Goal: Task Accomplishment & Management: Use online tool/utility

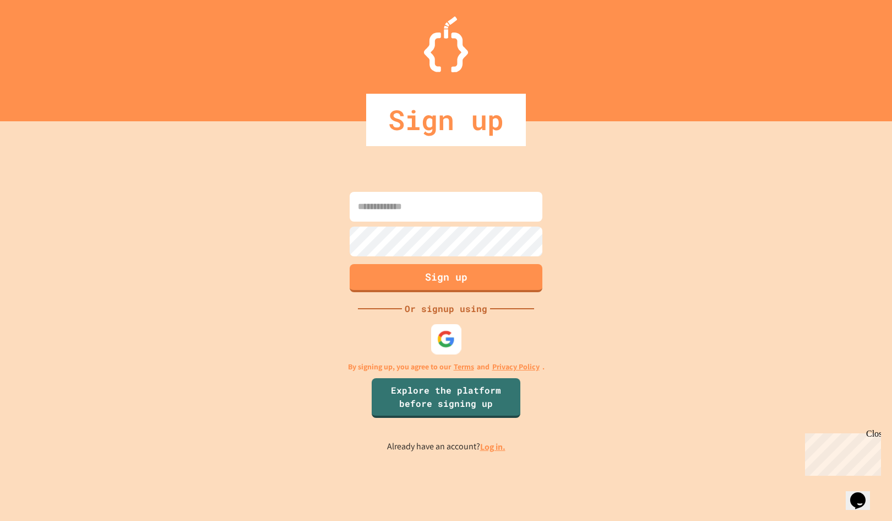
click at [446, 342] on img at bounding box center [446, 338] width 18 height 18
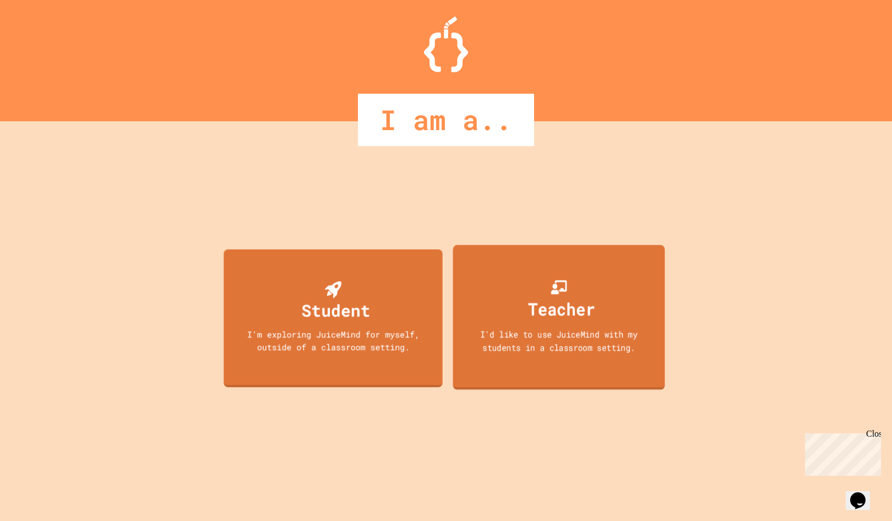
click at [540, 308] on div "Teacher" at bounding box center [561, 308] width 67 height 26
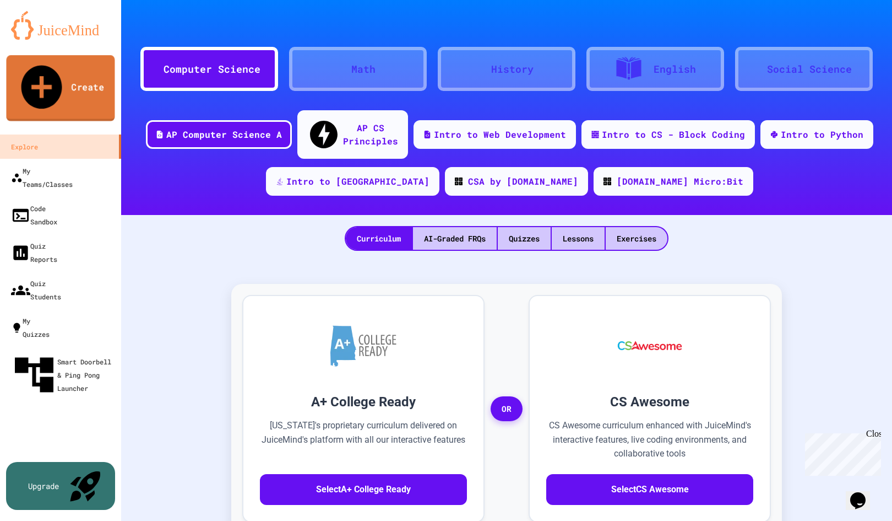
click at [93, 75] on link "Create" at bounding box center [60, 88] width 109 height 66
type input "*****"
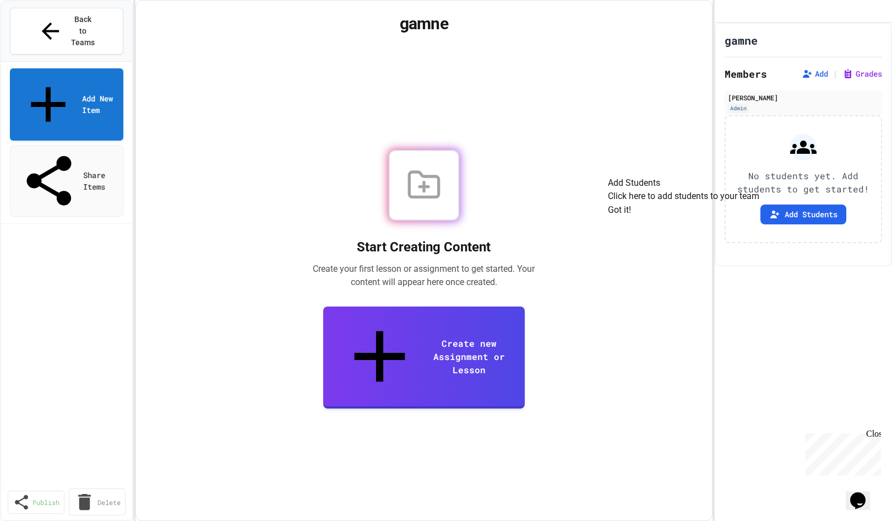
scroll to position [1, 0]
click at [631, 216] on button "Got it!" at bounding box center [619, 209] width 23 height 13
click at [816, 224] on button "Add Students" at bounding box center [804, 214] width 86 height 20
drag, startPoint x: 587, startPoint y: 215, endPoint x: 257, endPoint y: 179, distance: 331.9
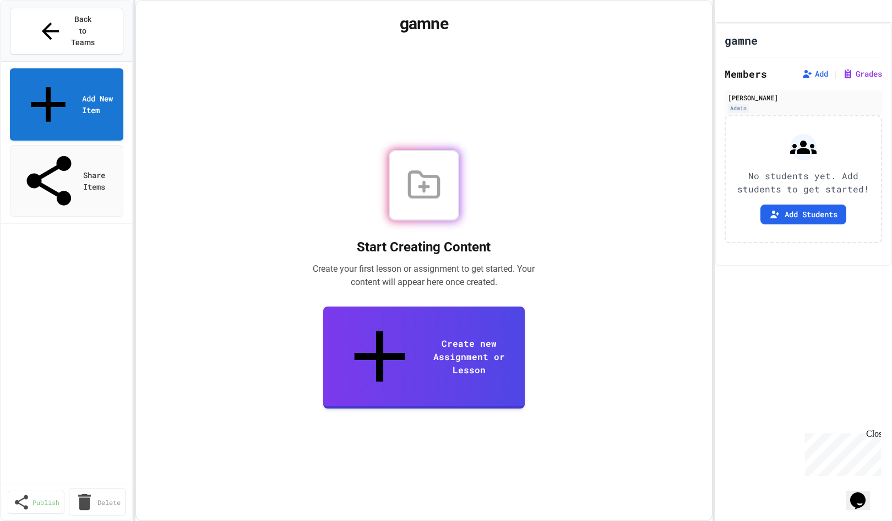
click at [91, 66] on link "Add New Item" at bounding box center [66, 103] width 112 height 75
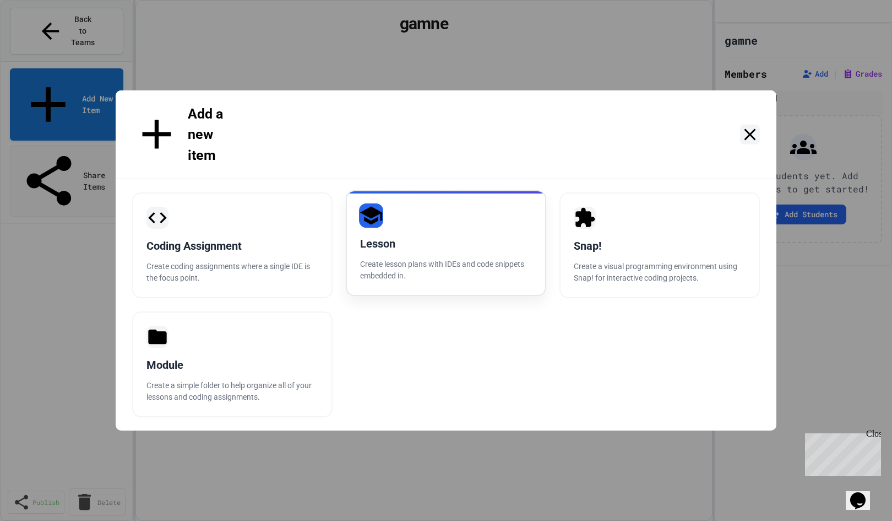
scroll to position [0, 0]
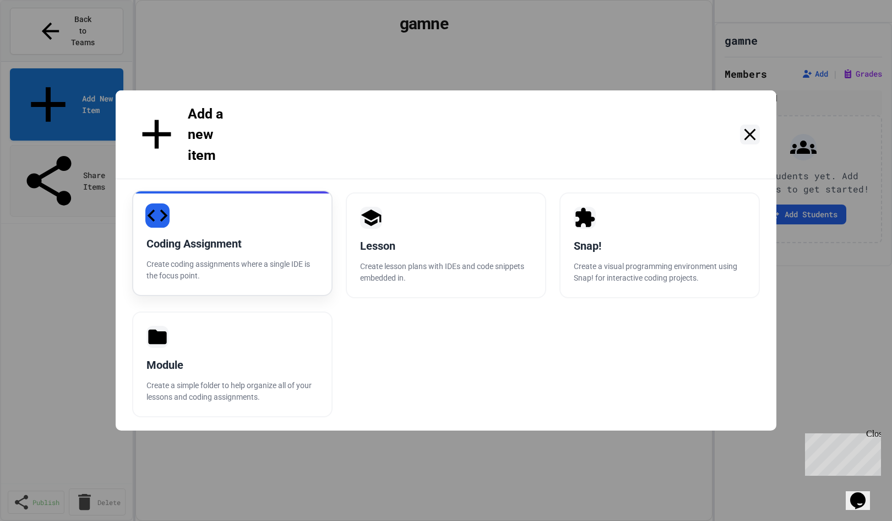
click at [296, 258] on p "Create coding assignments where a single IDE is the focus point." at bounding box center [233, 269] width 172 height 23
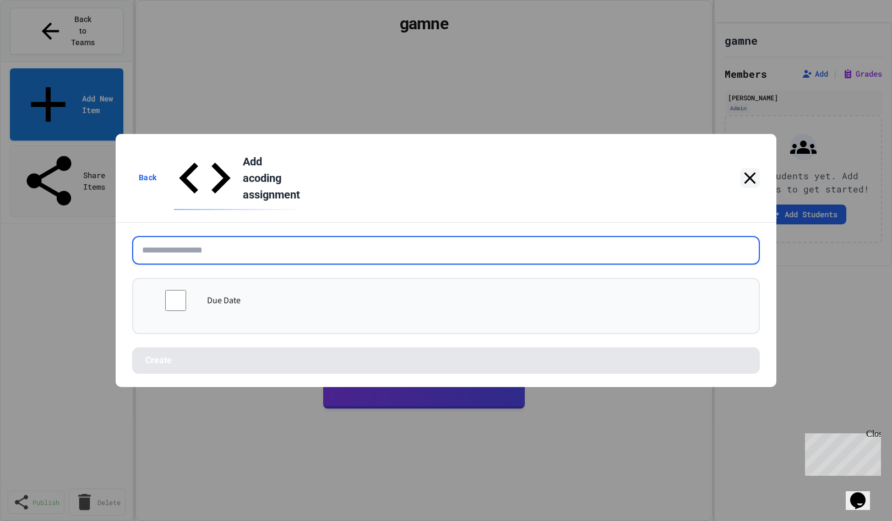
click at [300, 238] on input "text" at bounding box center [446, 250] width 628 height 29
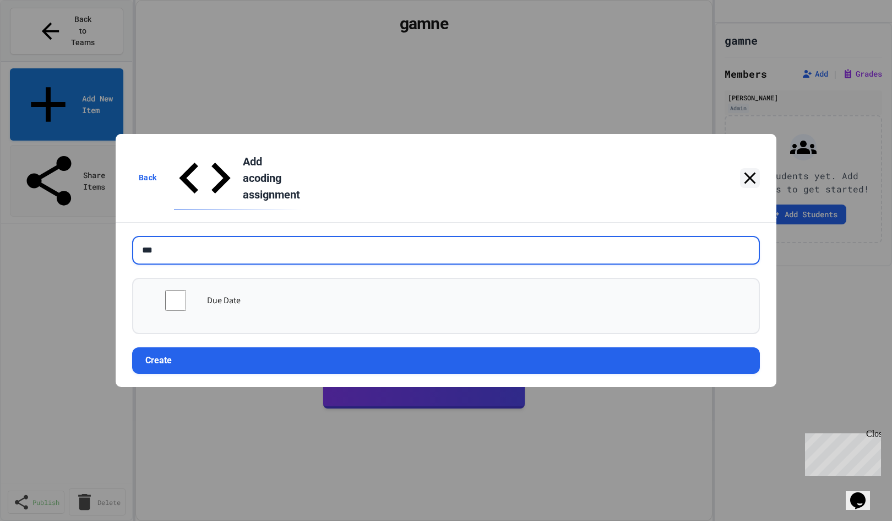
type input "***"
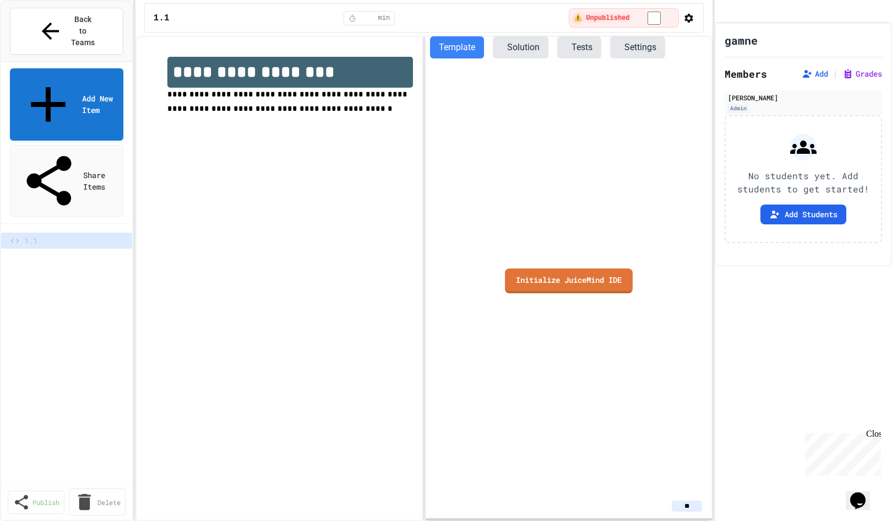
drag, startPoint x: 286, startPoint y: 80, endPoint x: 286, endPoint y: 69, distance: 10.5
click at [286, 79] on h1 "**********" at bounding box center [290, 72] width 246 height 31
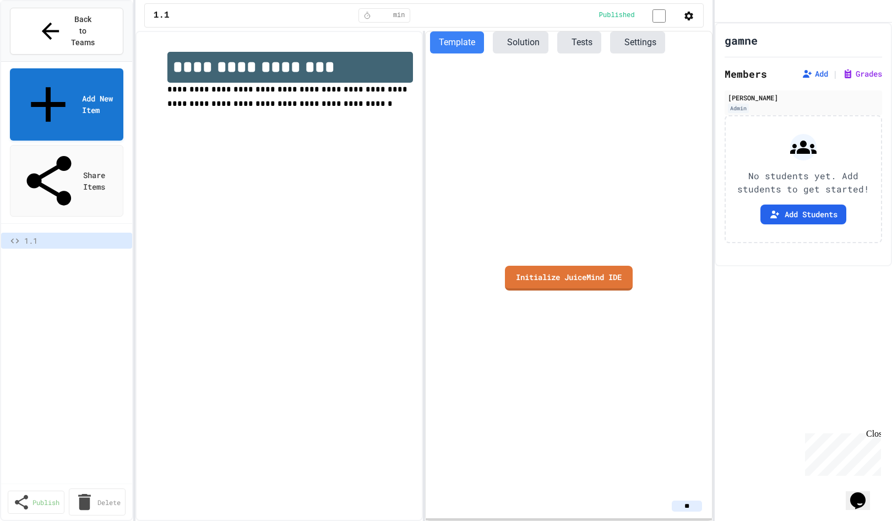
drag, startPoint x: 361, startPoint y: 68, endPoint x: 398, endPoint y: 71, distance: 37.0
click at [361, 68] on h1 "**********" at bounding box center [290, 67] width 246 height 31
click at [469, 50] on button "Template" at bounding box center [457, 42] width 54 height 22
click at [602, 45] on button "Tests" at bounding box center [579, 42] width 44 height 22
click at [665, 46] on button "Settings" at bounding box center [637, 42] width 55 height 22
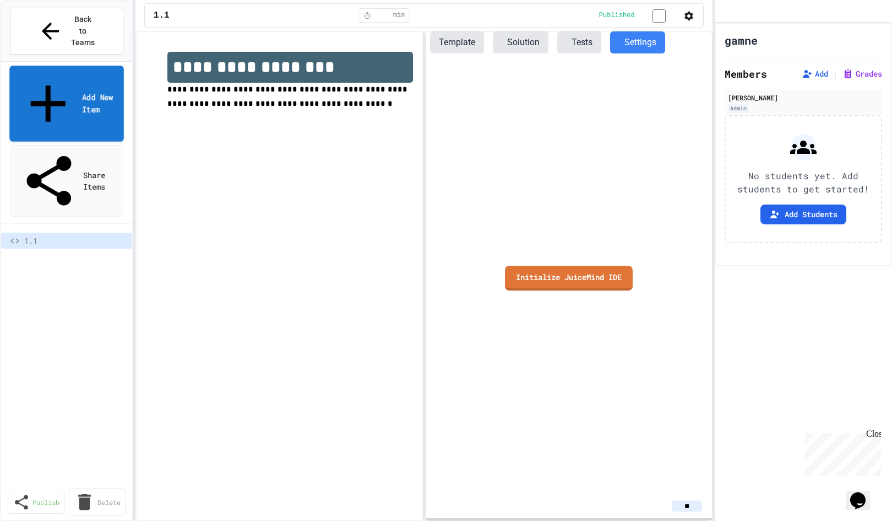
click at [84, 66] on link "Add New Item" at bounding box center [66, 103] width 114 height 75
click at [50, 10] on button "Back to Teams" at bounding box center [66, 31] width 113 height 47
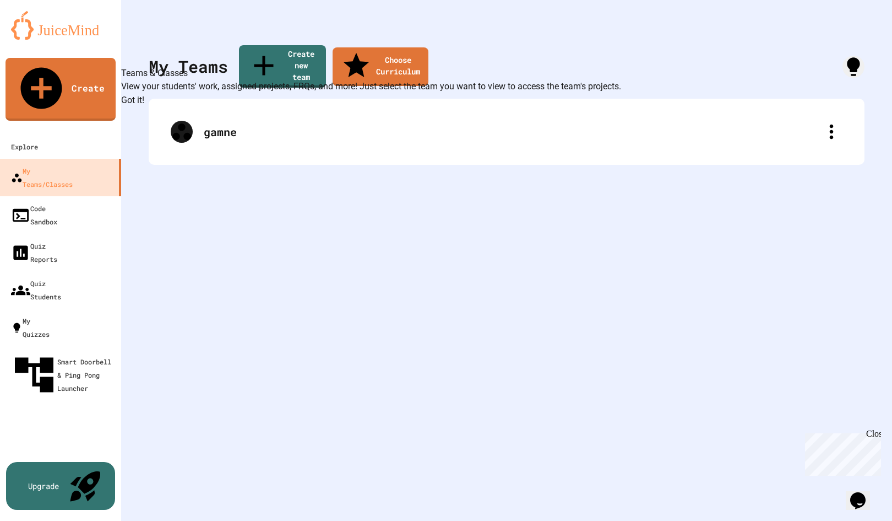
click at [144, 107] on button "Got it!" at bounding box center [132, 100] width 23 height 13
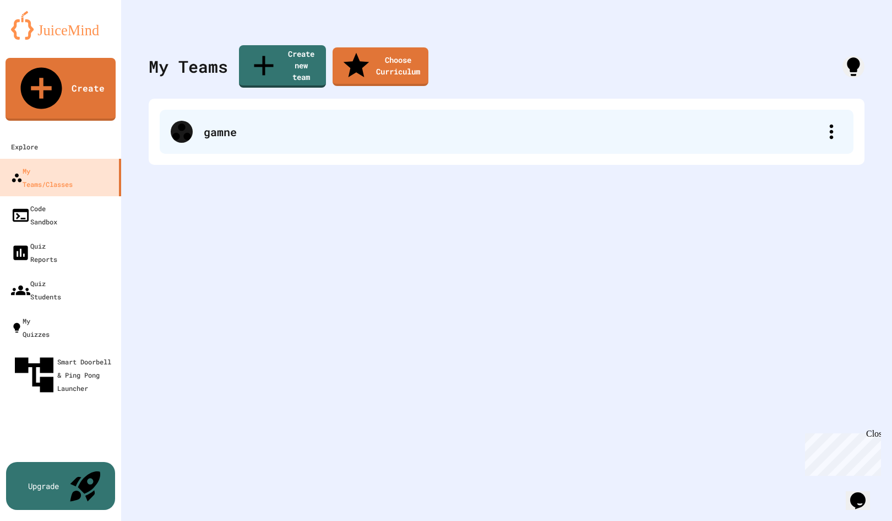
click at [223, 123] on div "gamne" at bounding box center [512, 131] width 617 height 17
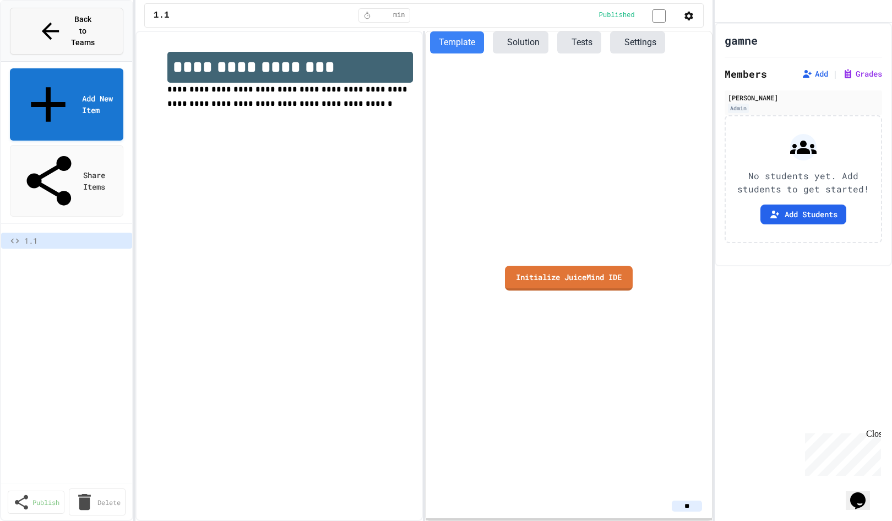
click at [63, 28] on button "Back to Teams" at bounding box center [66, 31] width 113 height 47
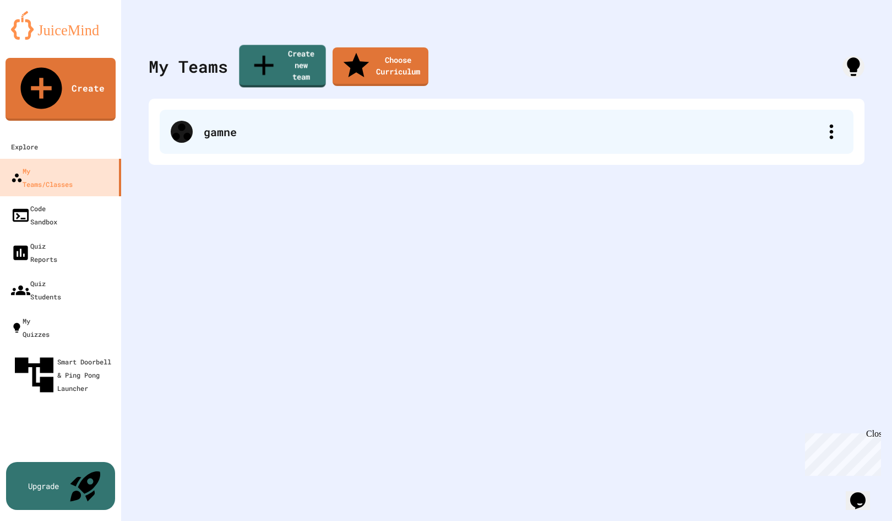
click at [266, 110] on div "gamne" at bounding box center [507, 132] width 694 height 44
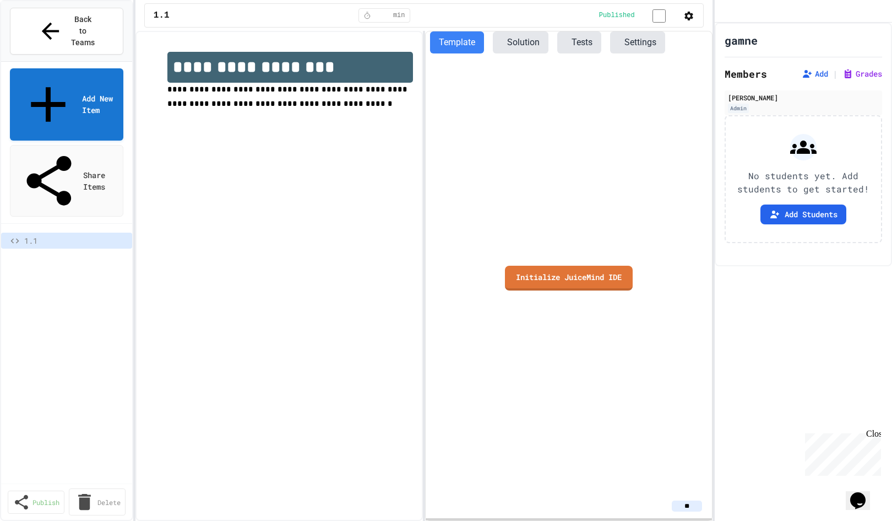
click at [66, 235] on span "1.1" at bounding box center [73, 241] width 99 height 12
click at [123, 239] on button at bounding box center [125, 241] width 4 height 4
click at [430, 206] on div at bounding box center [446, 260] width 892 height 521
click at [551, 279] on link "Initialize JuiceMind IDE" at bounding box center [568, 277] width 129 height 26
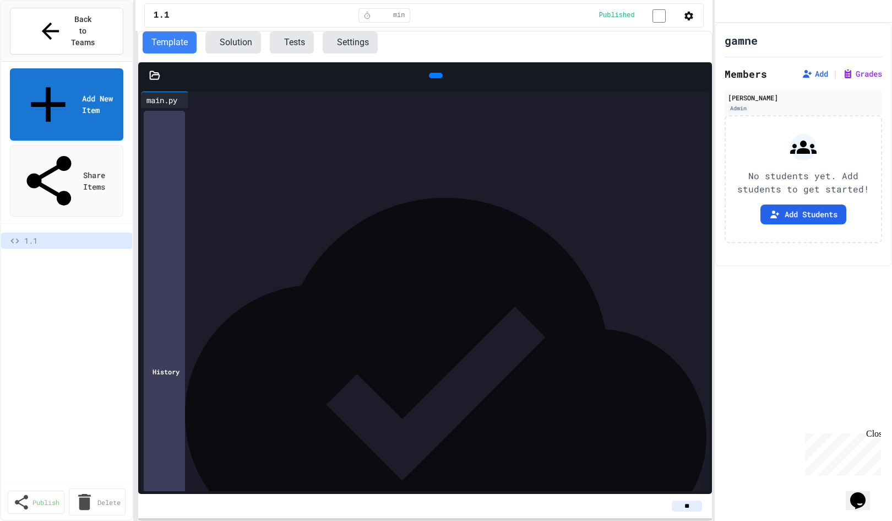
click at [107, 153] on div "**********" at bounding box center [446, 260] width 892 height 521
click at [147, 123] on div "9 1" at bounding box center [146, 115] width 11 height 15
click at [89, 145] on link "Share Items" at bounding box center [66, 181] width 113 height 72
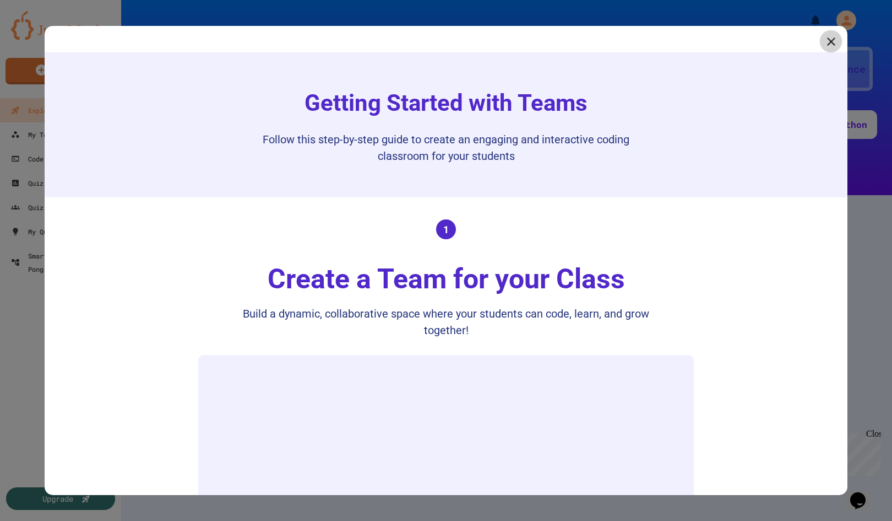
click at [839, 44] on div "Getting Started with Teams Follow this step-by-step guide to create an engaging…" at bounding box center [446, 260] width 803 height 469
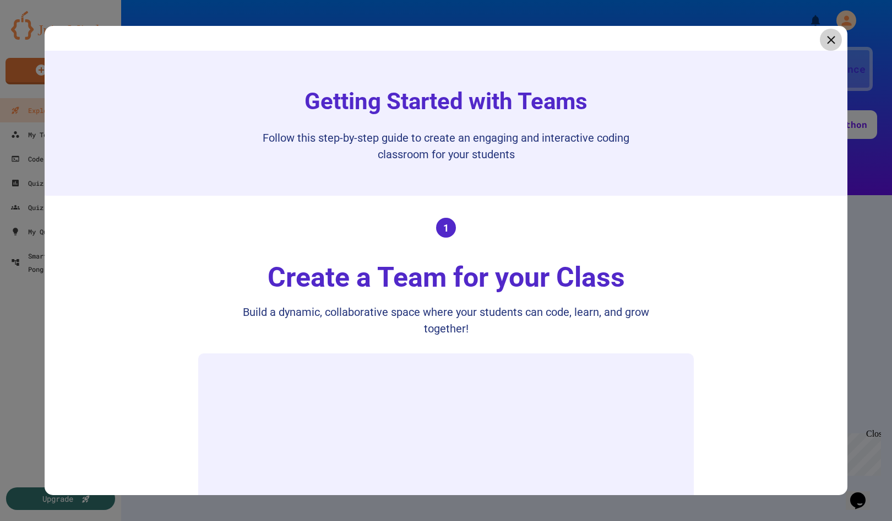
click at [826, 43] on icon at bounding box center [832, 40] width 14 height 14
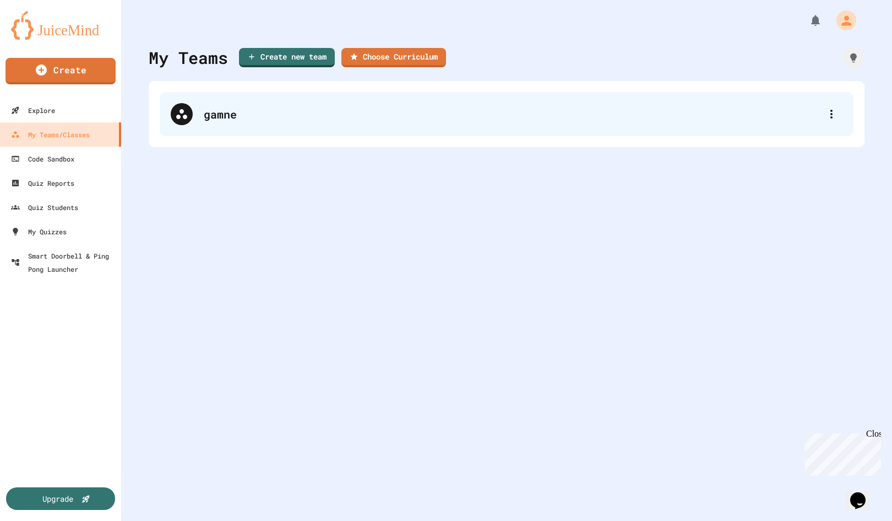
scroll to position [0, 1]
click at [322, 124] on div "gamne" at bounding box center [507, 114] width 694 height 44
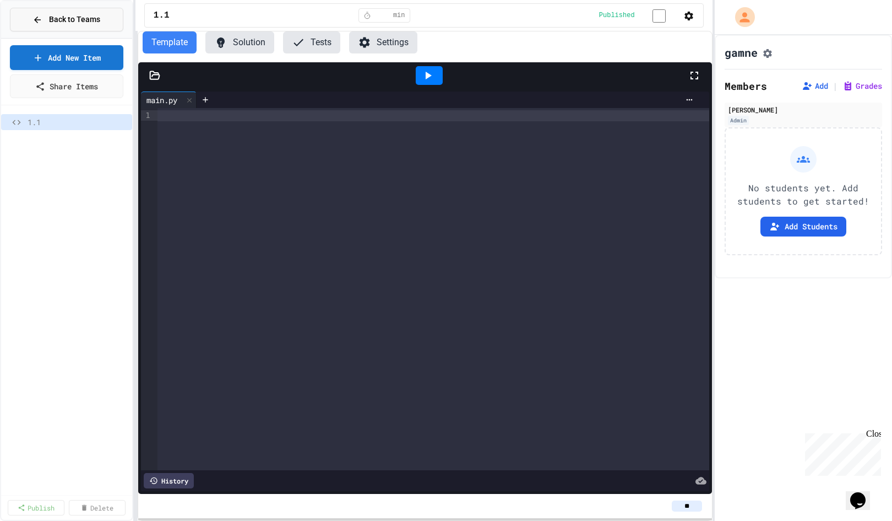
scroll to position [1, 0]
click at [52, 25] on button "Back to Teams" at bounding box center [66, 20] width 113 height 24
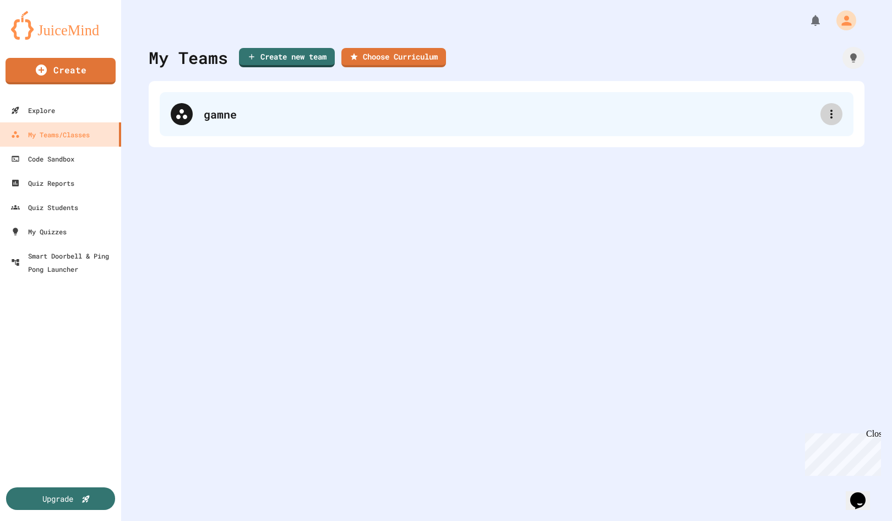
click at [824, 117] on div at bounding box center [832, 114] width 22 height 22
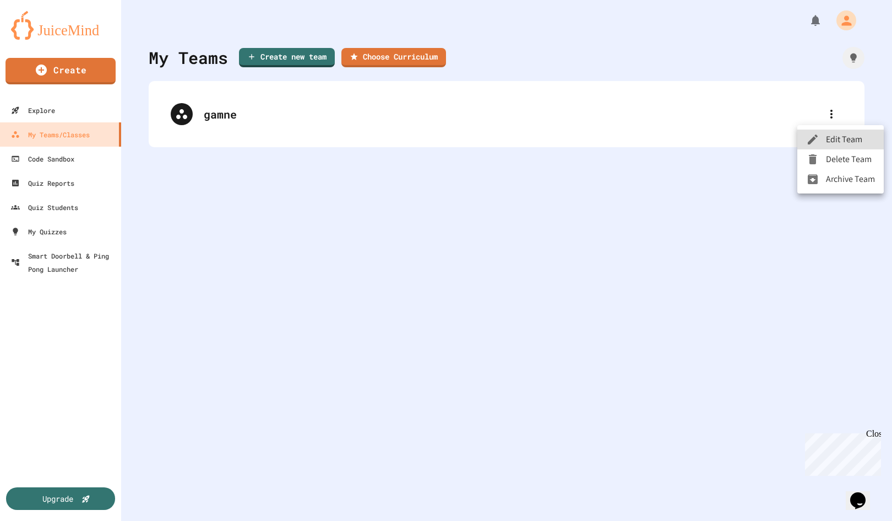
click at [848, 156] on li "Delete Team" at bounding box center [841, 159] width 86 height 20
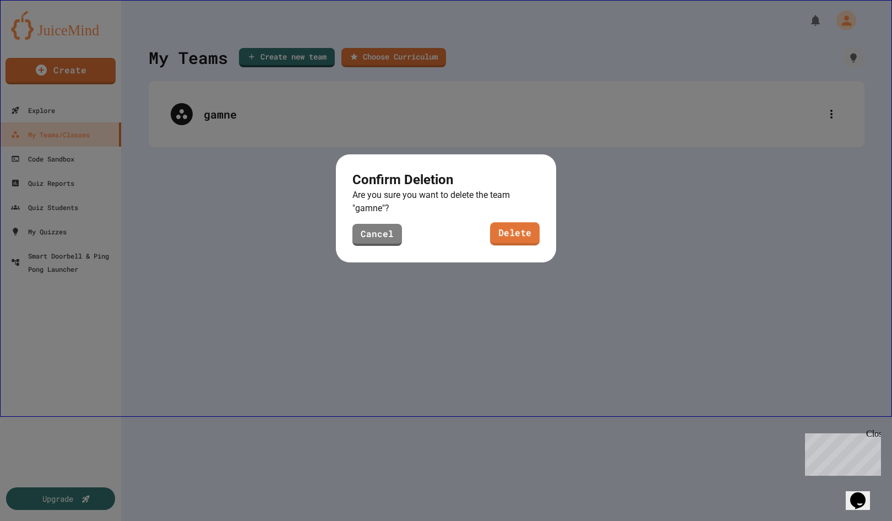
click at [503, 234] on link "Delete" at bounding box center [515, 233] width 50 height 23
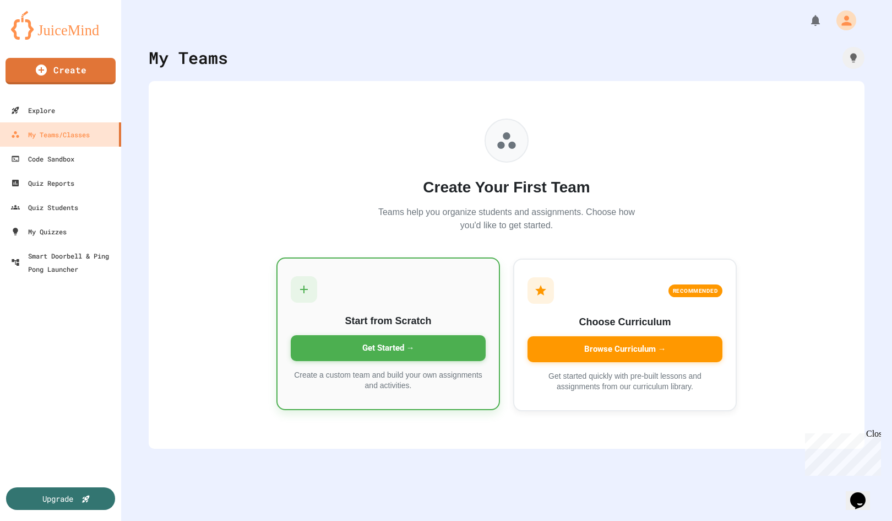
scroll to position [1, 0]
click at [492, 342] on div "Start from Scratch Get Started → Create a custom team and build your own assign…" at bounding box center [389, 333] width 224 height 153
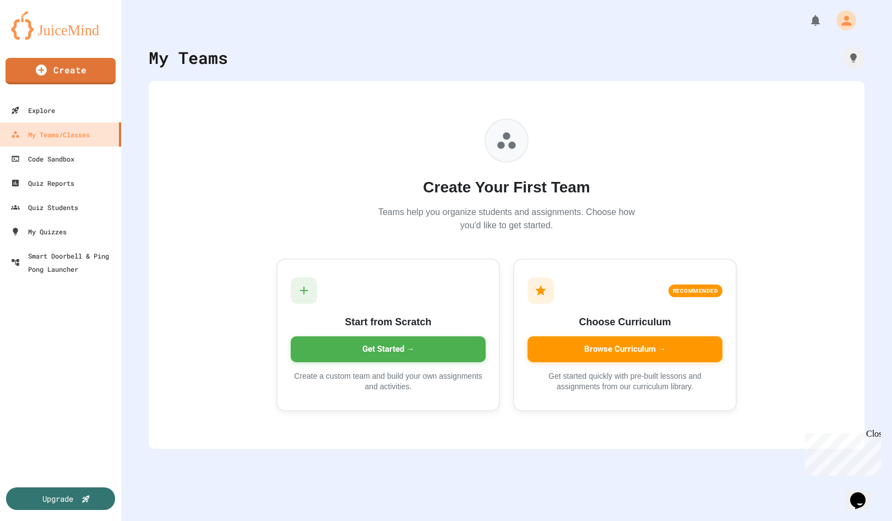
type input "****"
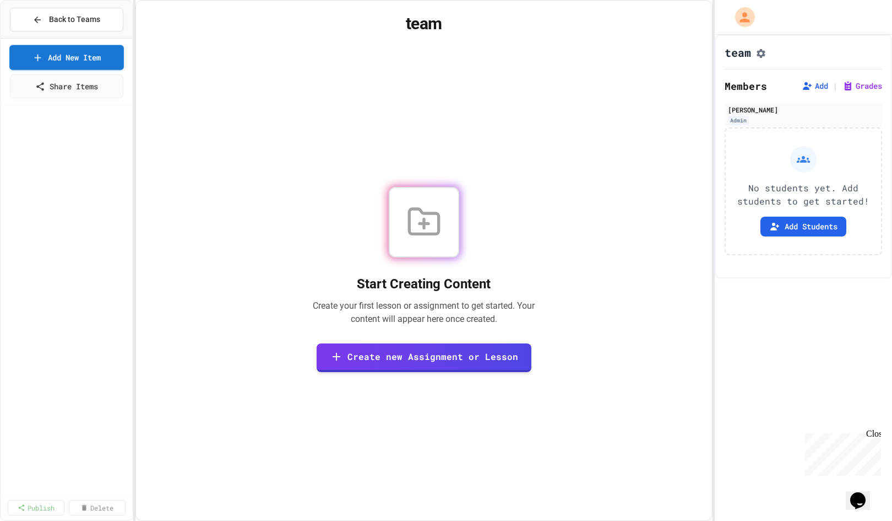
click at [44, 51] on link "Add New Item" at bounding box center [66, 57] width 115 height 25
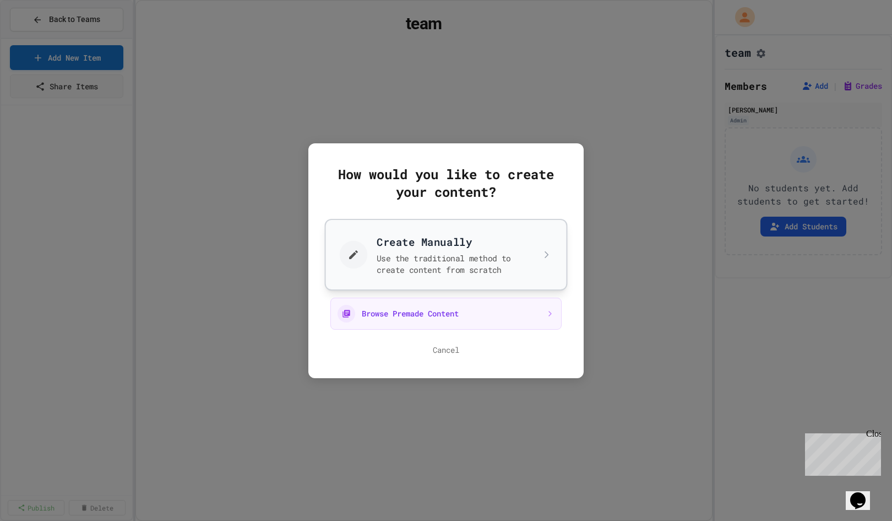
click at [470, 267] on button "Create Manually Use the traditional method to create content from scratch" at bounding box center [446, 254] width 243 height 72
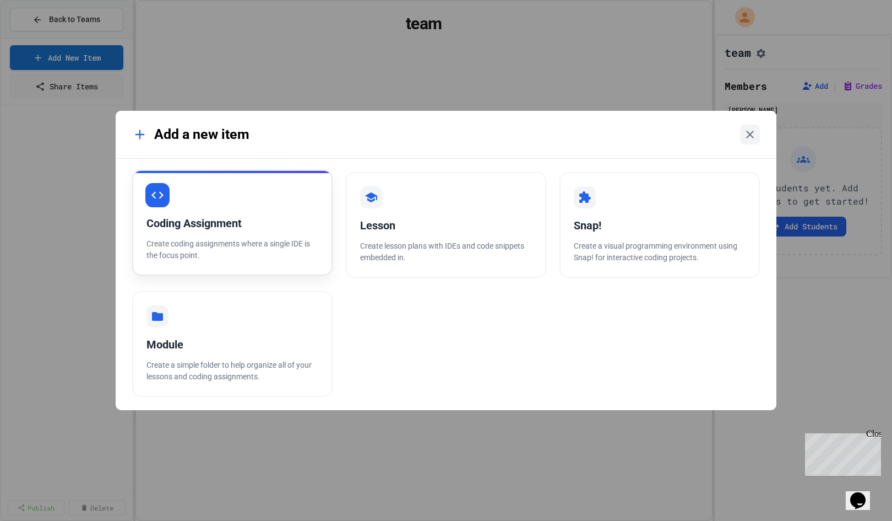
click at [213, 229] on div "Coding Assignment" at bounding box center [233, 223] width 172 height 17
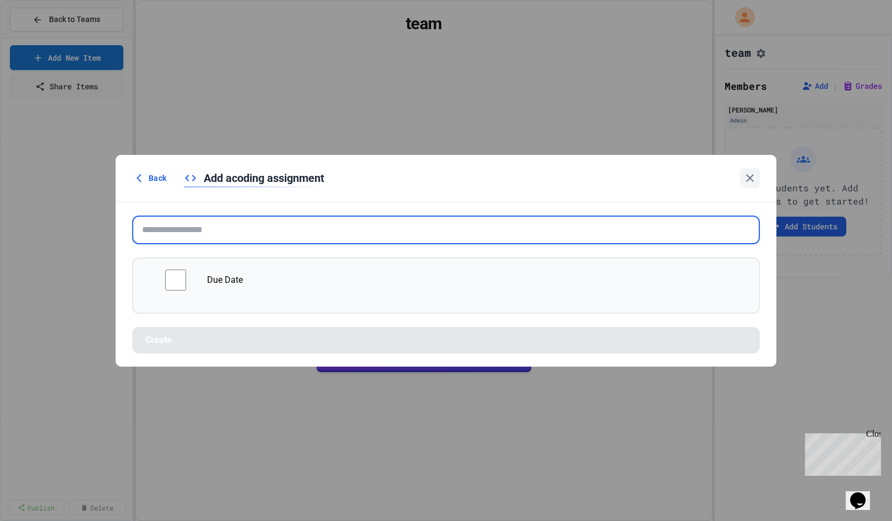
click at [272, 241] on input "text" at bounding box center [446, 229] width 628 height 29
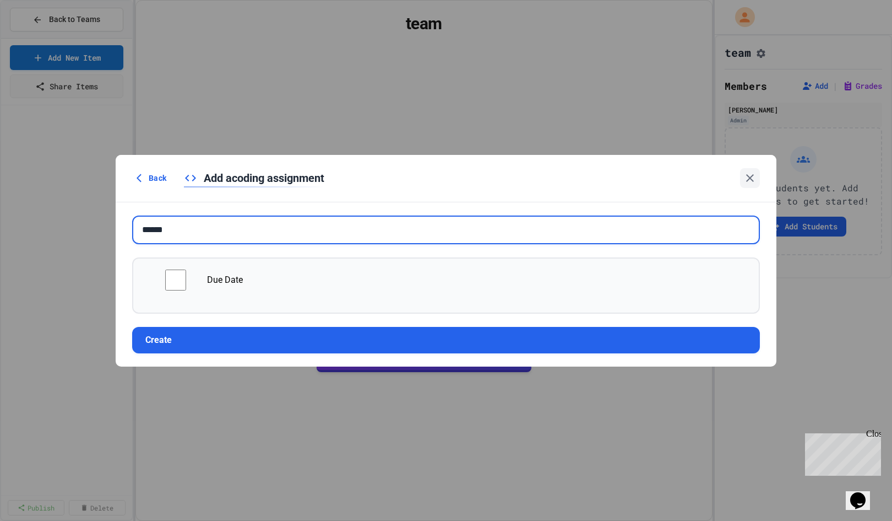
type input "******"
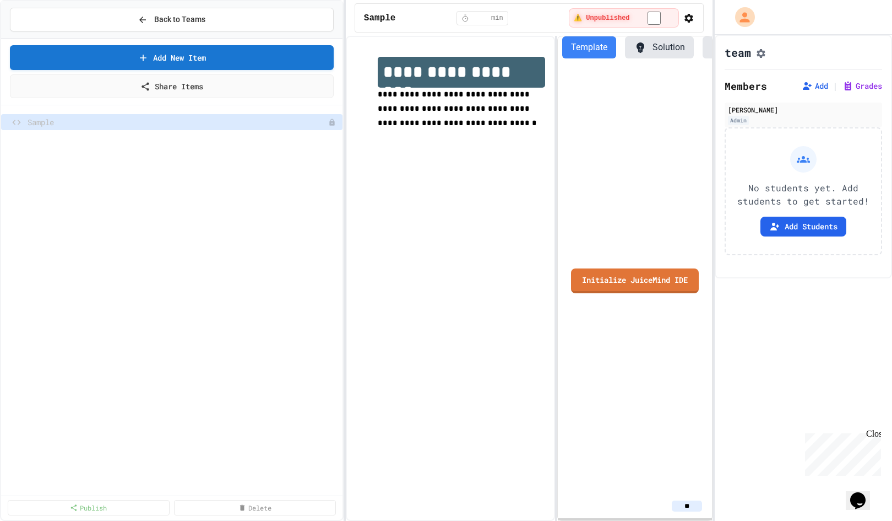
click at [349, 121] on div "**********" at bounding box center [446, 260] width 892 height 521
click at [521, 58] on h1 "**********" at bounding box center [462, 72] width 169 height 31
click at [658, 284] on link "Initialize JuiceMind IDE" at bounding box center [635, 279] width 119 height 26
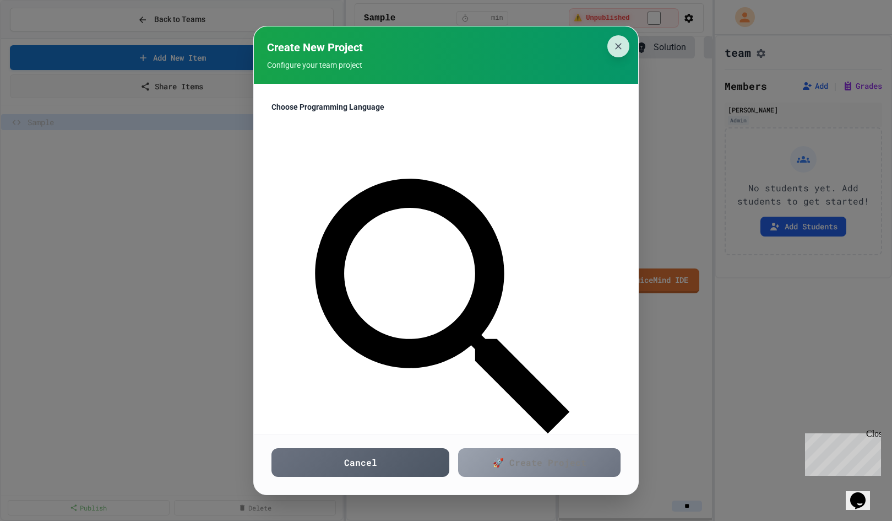
scroll to position [-1, 0]
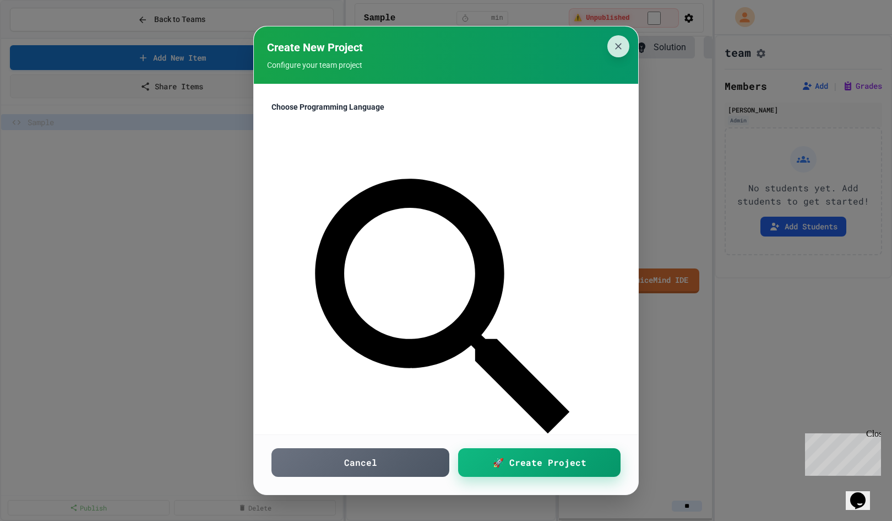
click at [561, 474] on link "🚀 Create Project" at bounding box center [539, 460] width 161 height 29
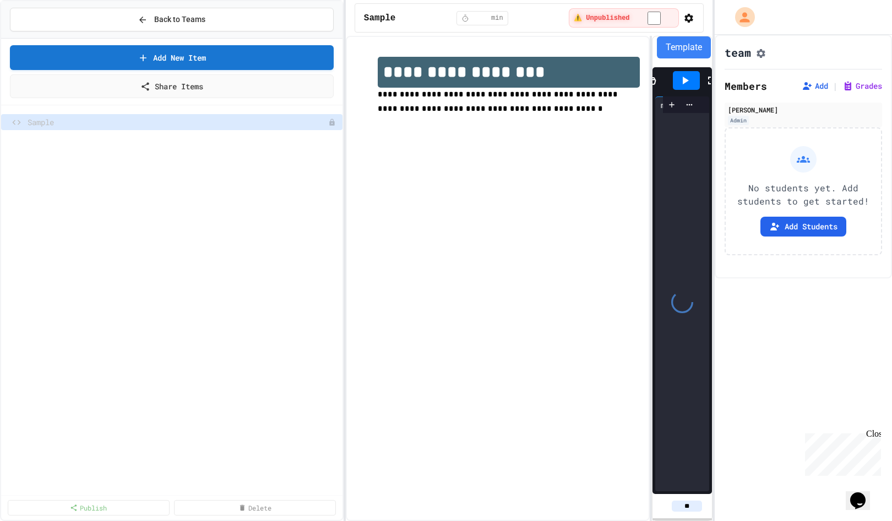
click at [654, 149] on div "**********" at bounding box center [529, 278] width 367 height 485
click at [573, 73] on h1 "**********" at bounding box center [509, 72] width 262 height 31
drag, startPoint x: 573, startPoint y: 73, endPoint x: 542, endPoint y: 72, distance: 30.9
click at [565, 73] on h1 "**********" at bounding box center [509, 72] width 262 height 31
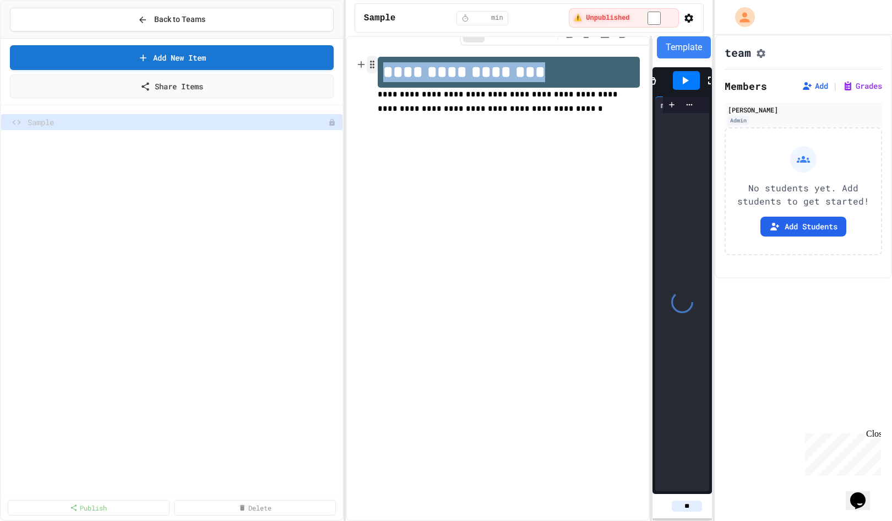
click at [368, 64] on icon "button" at bounding box center [372, 64] width 10 height 11
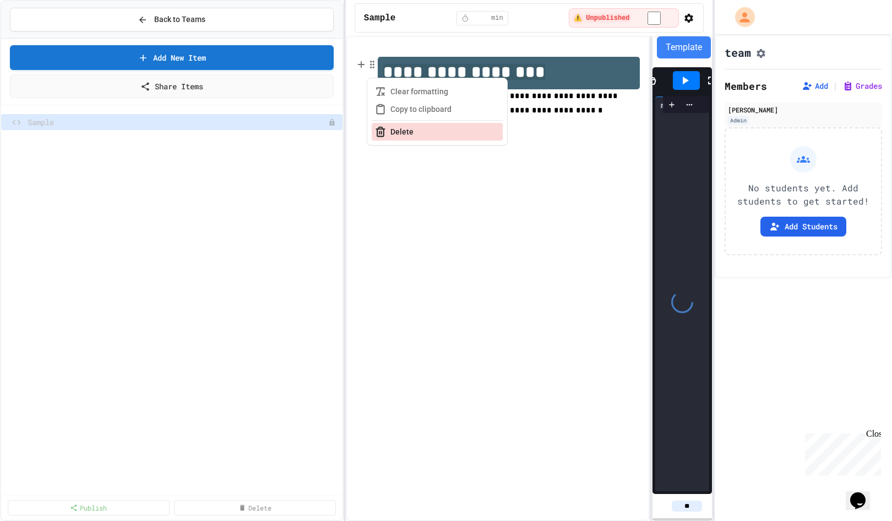
click at [424, 133] on button "Delete" at bounding box center [437, 132] width 131 height 18
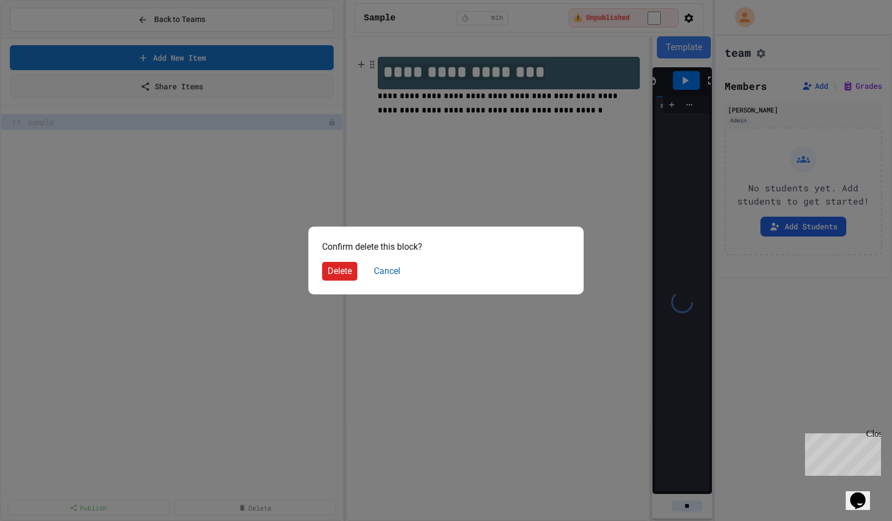
click at [346, 275] on button "Delete" at bounding box center [339, 271] width 35 height 19
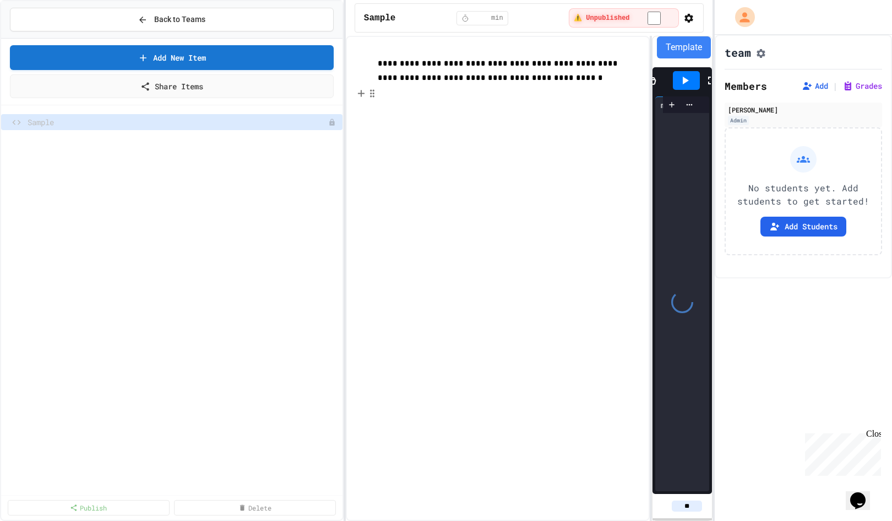
click at [405, 85] on div at bounding box center [509, 85] width 262 height 0
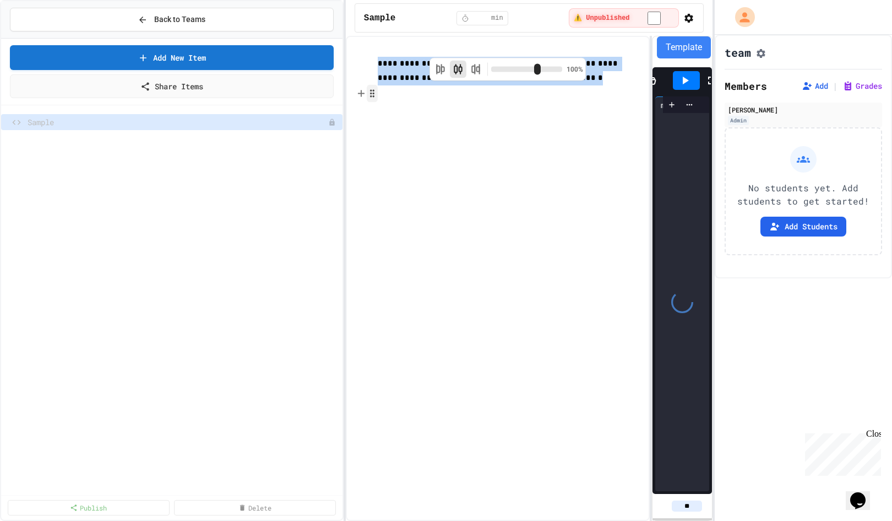
click at [373, 93] on circle "button" at bounding box center [373, 93] width 1 height 1
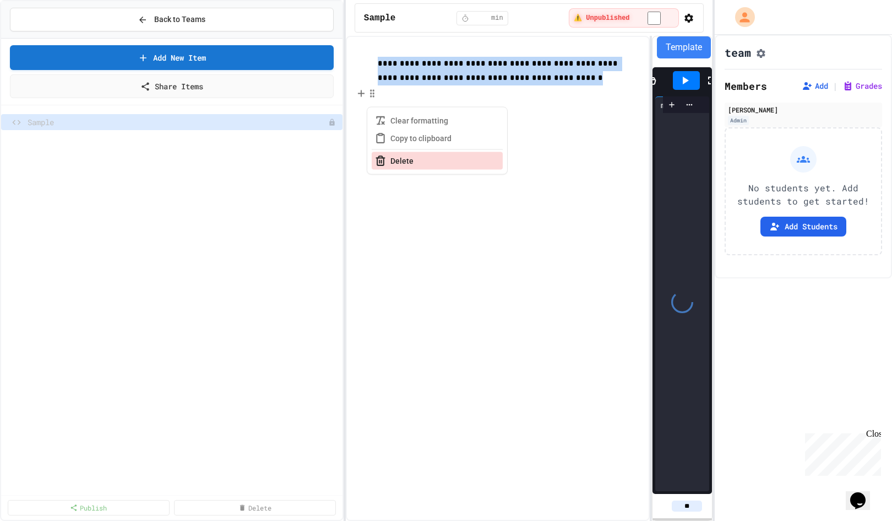
click at [429, 160] on button "Delete" at bounding box center [437, 161] width 131 height 18
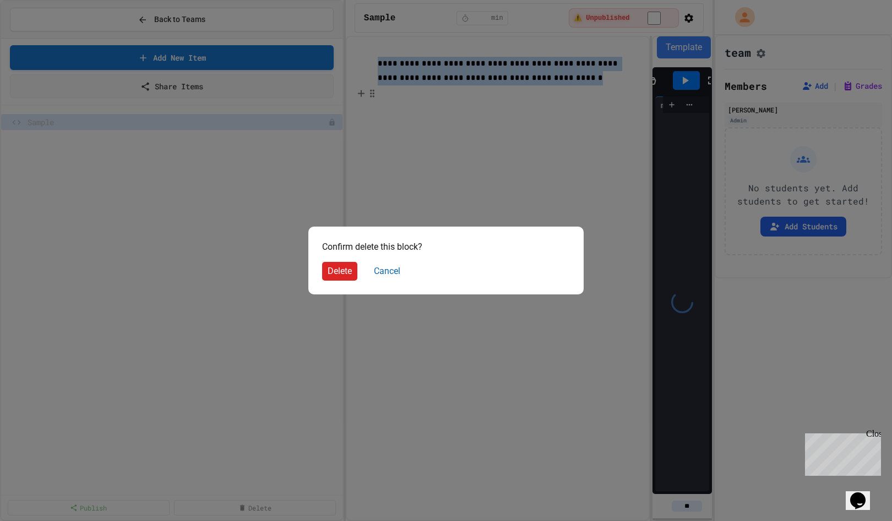
click at [354, 272] on button "Delete" at bounding box center [339, 271] width 35 height 19
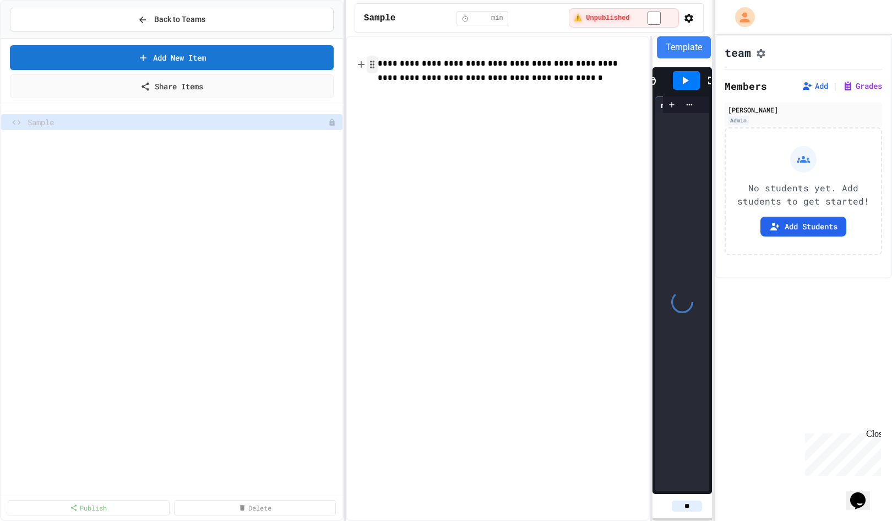
drag, startPoint x: 394, startPoint y: 68, endPoint x: 375, endPoint y: 66, distance: 19.3
click at [394, 68] on span "**********" at bounding box center [499, 70] width 242 height 22
drag, startPoint x: 371, startPoint y: 64, endPoint x: 377, endPoint y: 72, distance: 9.0
click at [371, 64] on circle "button" at bounding box center [371, 64] width 1 height 1
click at [389, 127] on button "Delete" at bounding box center [437, 132] width 131 height 18
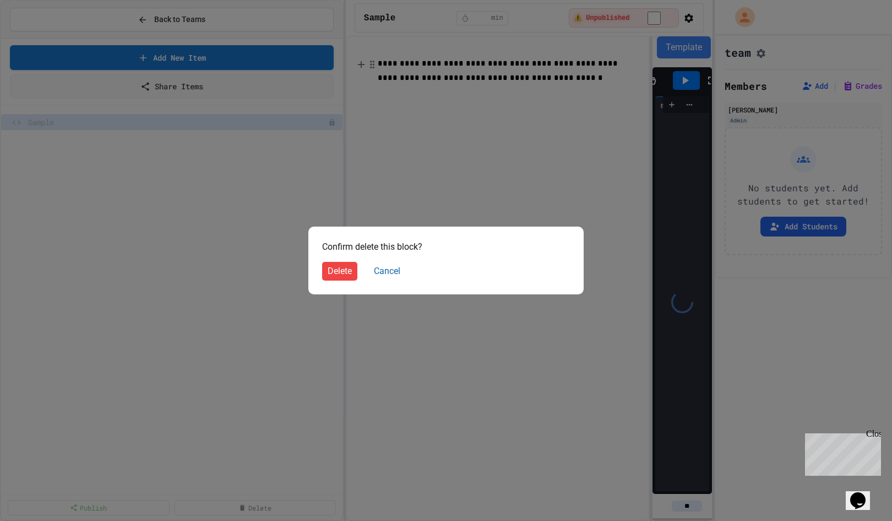
click at [349, 279] on button "Delete" at bounding box center [339, 271] width 35 height 19
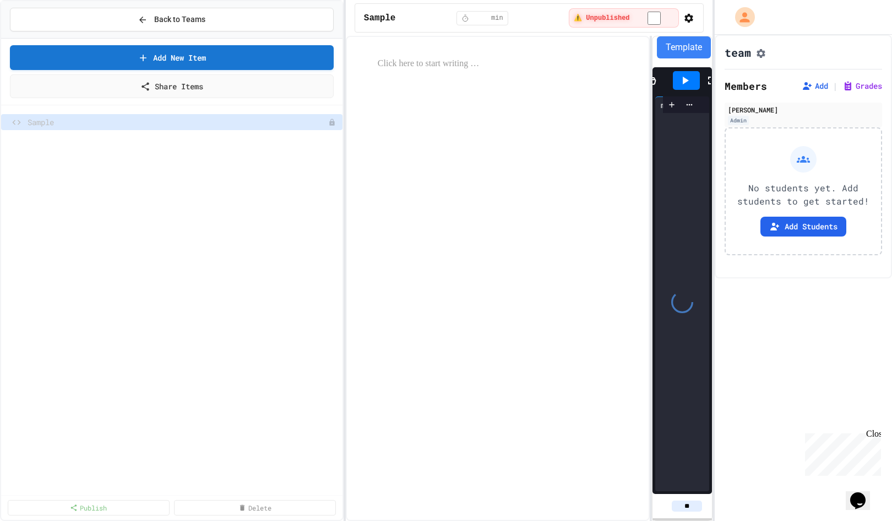
drag, startPoint x: 692, startPoint y: 207, endPoint x: 745, endPoint y: 219, distance: 54.3
click at [692, 207] on div at bounding box center [682, 302] width 54 height 378
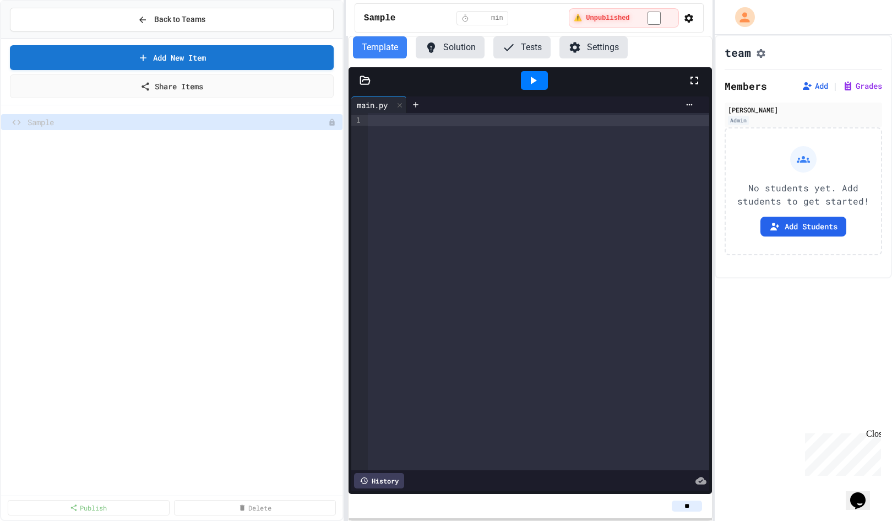
click at [245, 117] on div "Back to Teams Add New Item Share Items Sample Publish Delete Sample * min ⚠️ Un…" at bounding box center [446, 260] width 892 height 521
click at [360, 78] on icon at bounding box center [365, 80] width 11 height 11
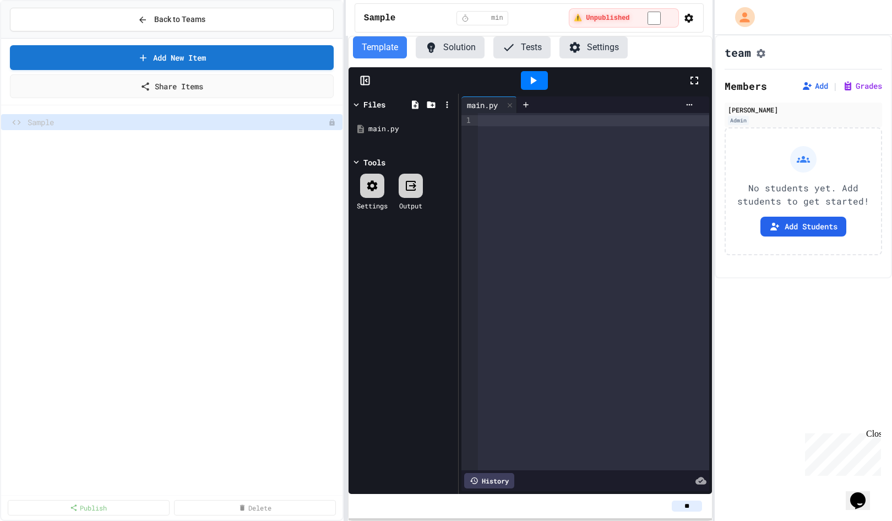
click at [543, 156] on div at bounding box center [593, 291] width 231 height 357
click at [538, 84] on icon at bounding box center [533, 80] width 13 height 13
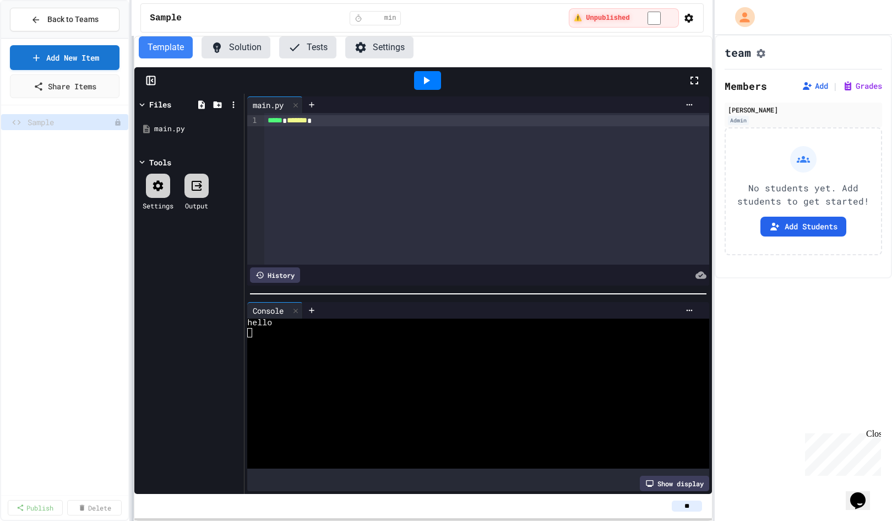
click at [131, 205] on div "Back to Teams Add New Item Share Items Sample Publish Delete Sample * min ⚠️ Un…" at bounding box center [446, 260] width 892 height 521
click at [84, 25] on button "Back to Teams" at bounding box center [65, 20] width 110 height 24
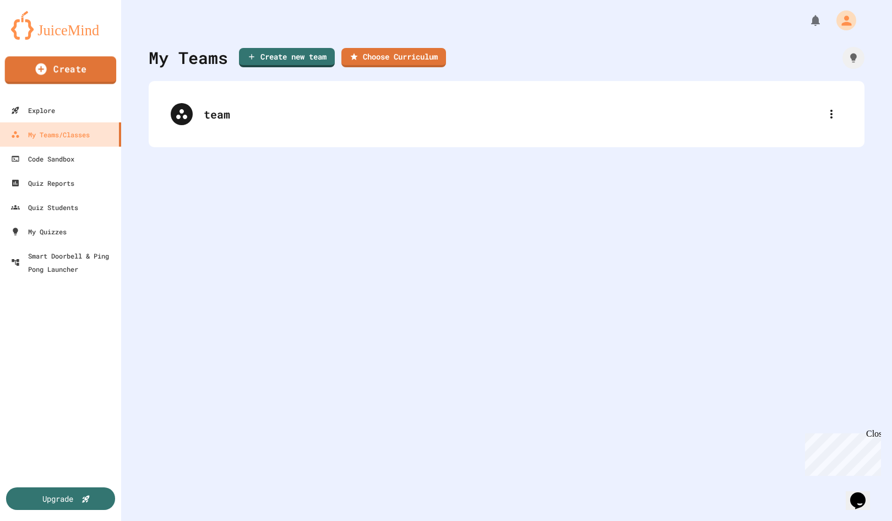
click at [92, 68] on link "Create" at bounding box center [61, 70] width 112 height 28
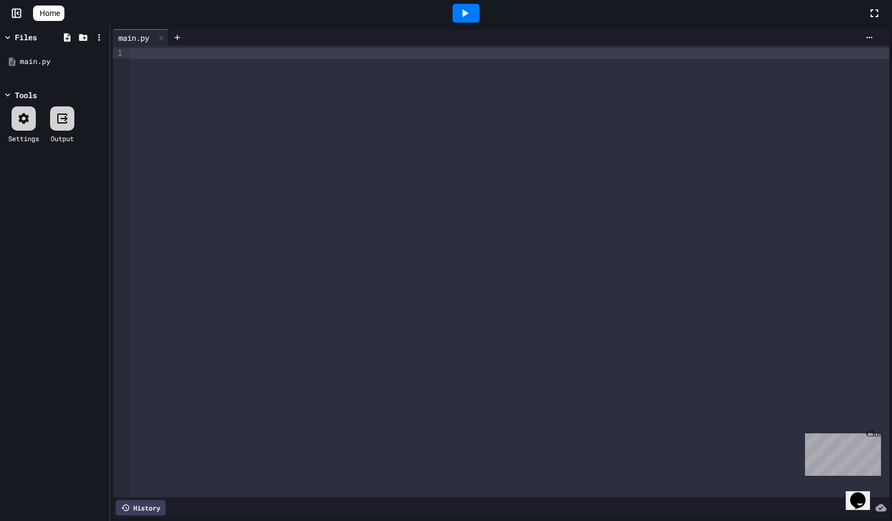
click at [18, 14] on icon at bounding box center [18, 13] width 2 height 3
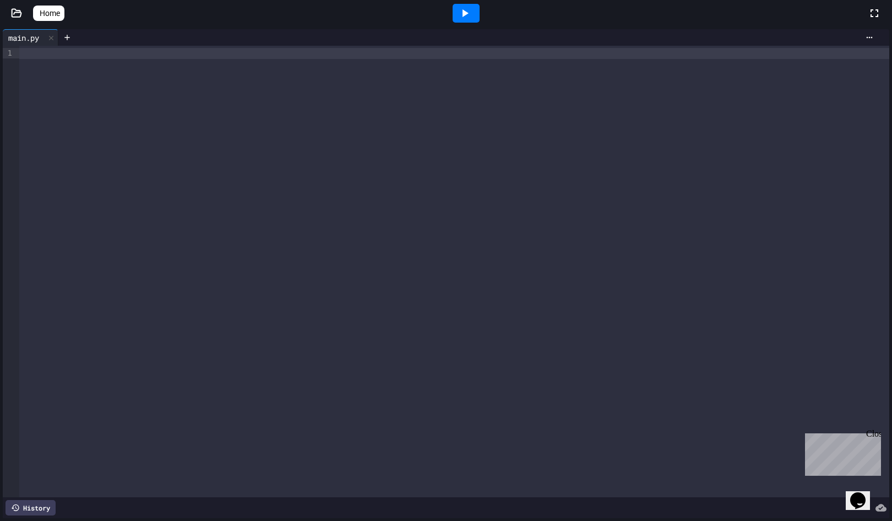
click at [18, 13] on icon at bounding box center [16, 13] width 11 height 11
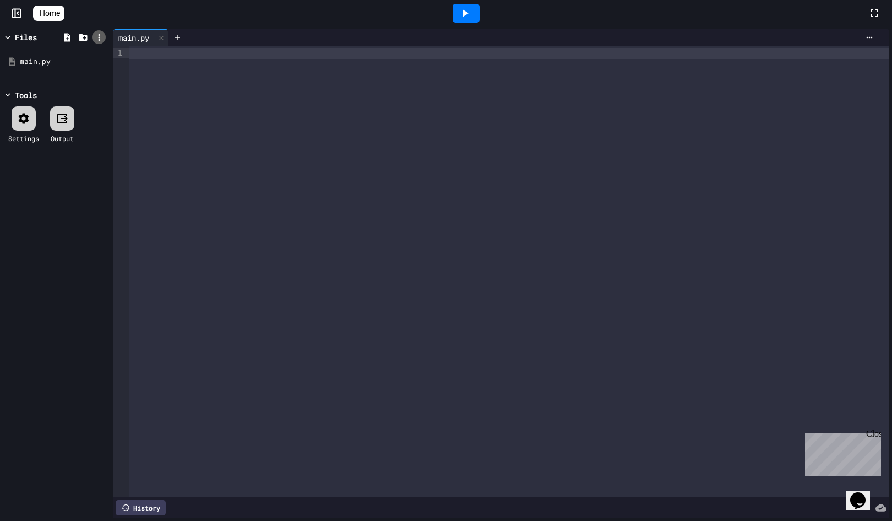
click at [100, 38] on icon at bounding box center [99, 37] width 10 height 10
drag, startPoint x: 19, startPoint y: 13, endPoint x: 25, endPoint y: 12, distance: 6.2
click at [19, 13] on div at bounding box center [446, 260] width 892 height 521
drag, startPoint x: 211, startPoint y: 169, endPoint x: 217, endPoint y: 143, distance: 26.6
click at [212, 166] on div at bounding box center [509, 271] width 760 height 451
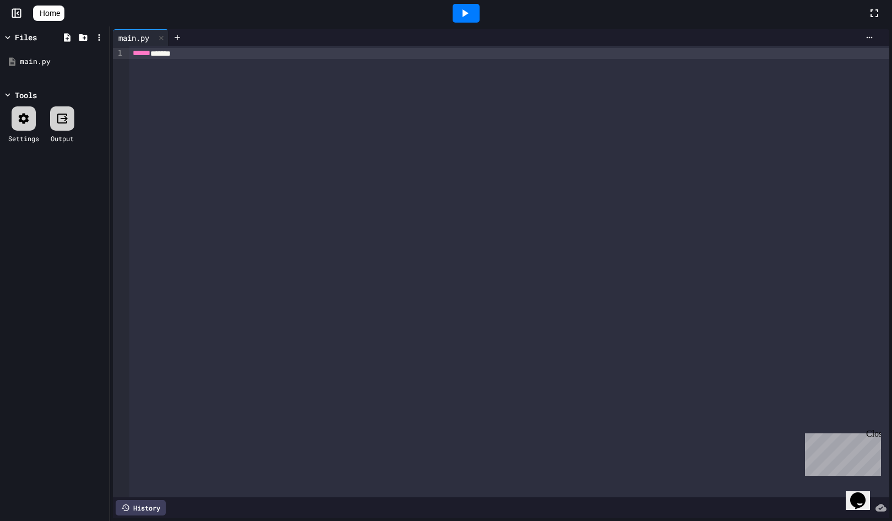
click at [469, 15] on icon at bounding box center [466, 13] width 6 height 8
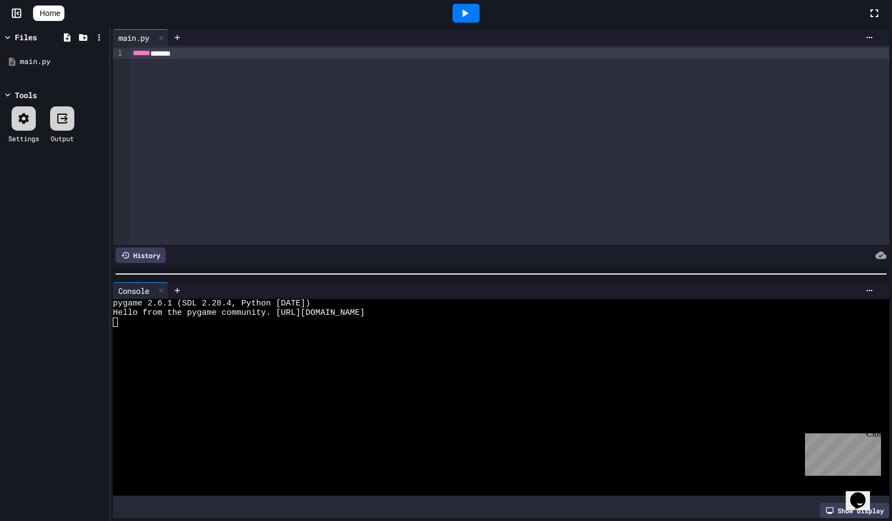
click at [18, 15] on icon at bounding box center [16, 13] width 11 height 11
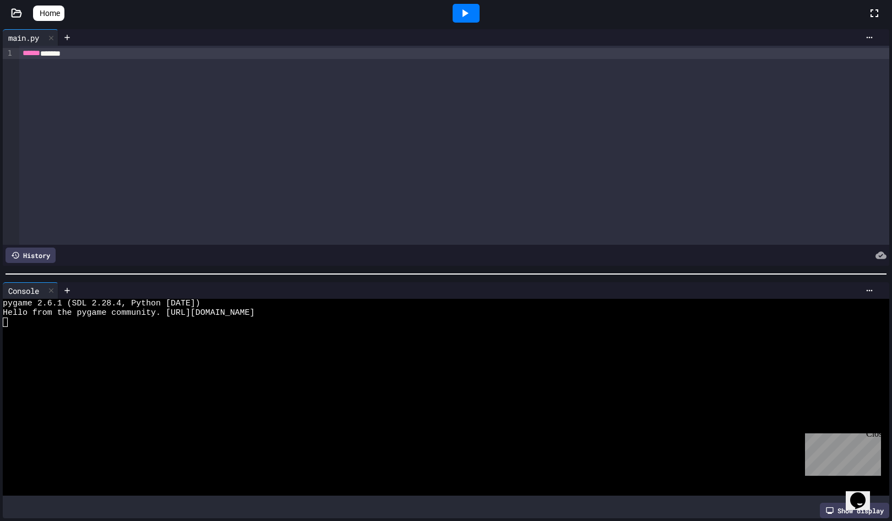
click at [14, 14] on icon at bounding box center [16, 13] width 9 height 8
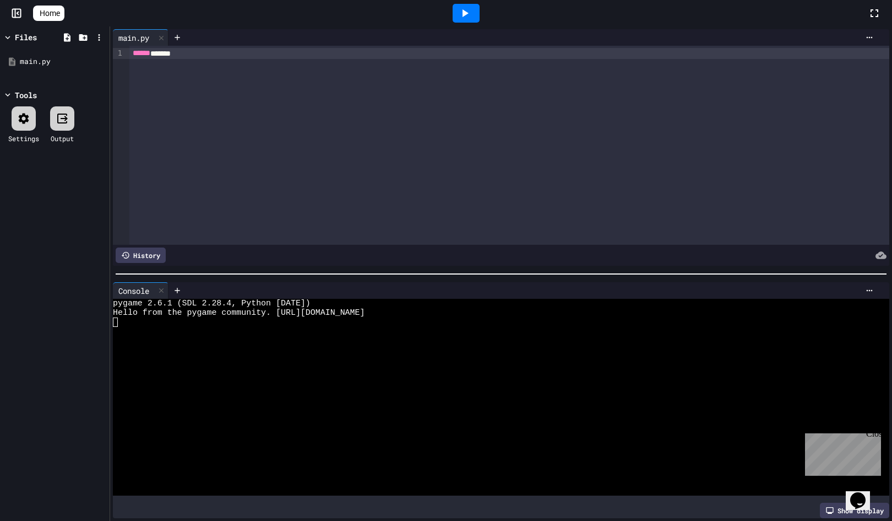
click at [56, 11] on span "Home" at bounding box center [50, 13] width 20 height 11
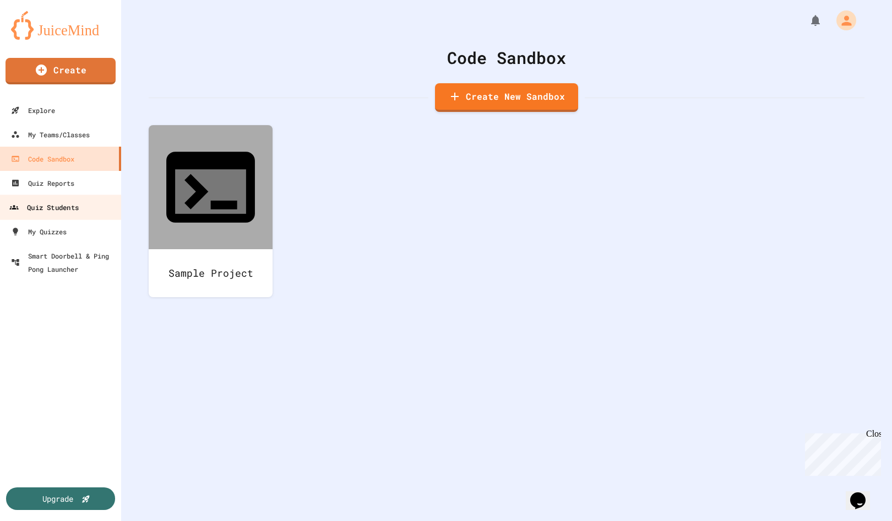
click at [81, 212] on link "Quiz Students" at bounding box center [60, 206] width 125 height 25
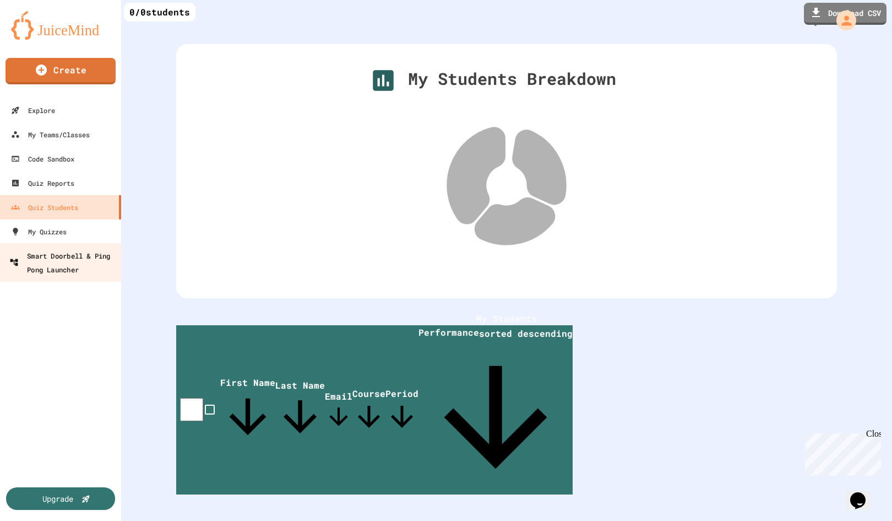
click at [80, 248] on link "Smart Doorbell & Ping Pong Launcher" at bounding box center [60, 262] width 125 height 39
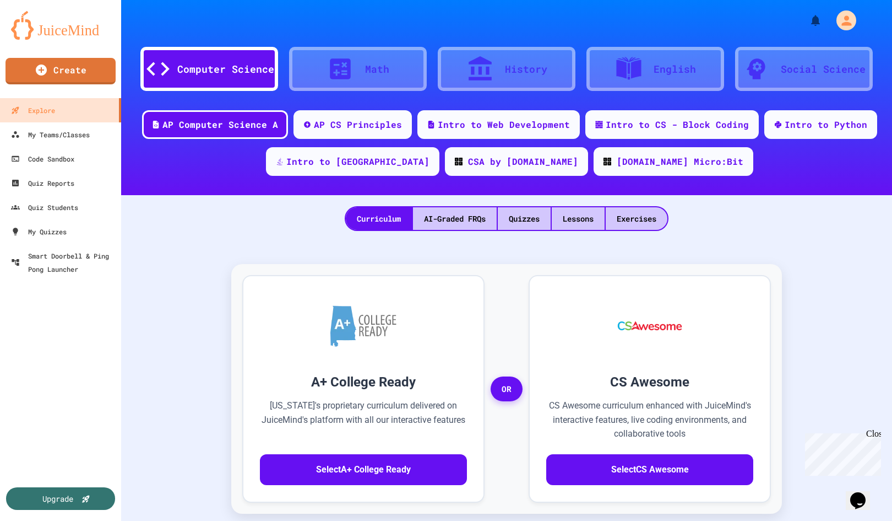
scroll to position [0, 1]
click at [73, 139] on div "My Teams/Classes" at bounding box center [49, 135] width 81 height 14
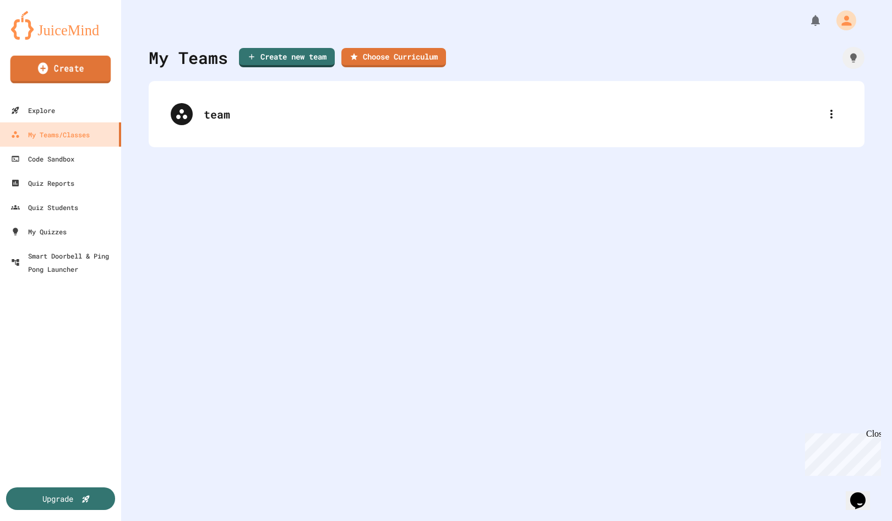
click at [78, 68] on link "Create" at bounding box center [60, 70] width 101 height 28
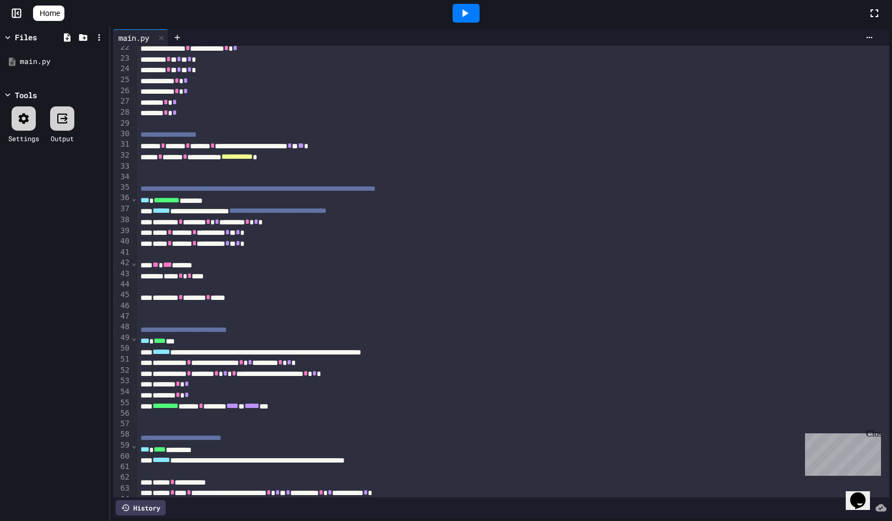
scroll to position [234, 0]
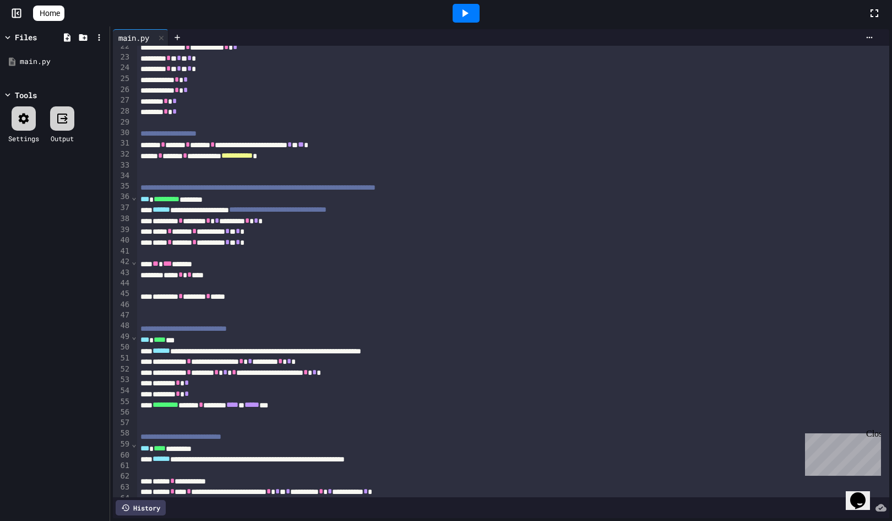
click at [469, 15] on icon at bounding box center [466, 13] width 6 height 8
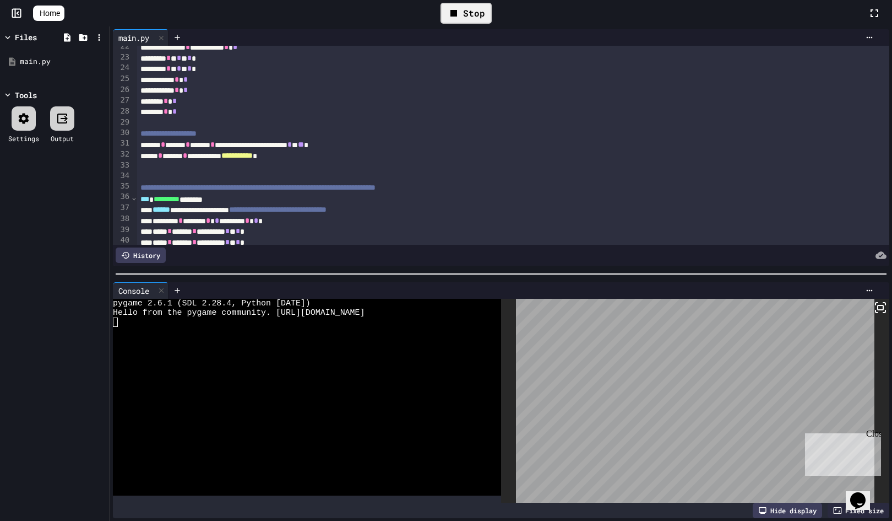
click at [873, 437] on div "Close" at bounding box center [873, 436] width 14 height 14
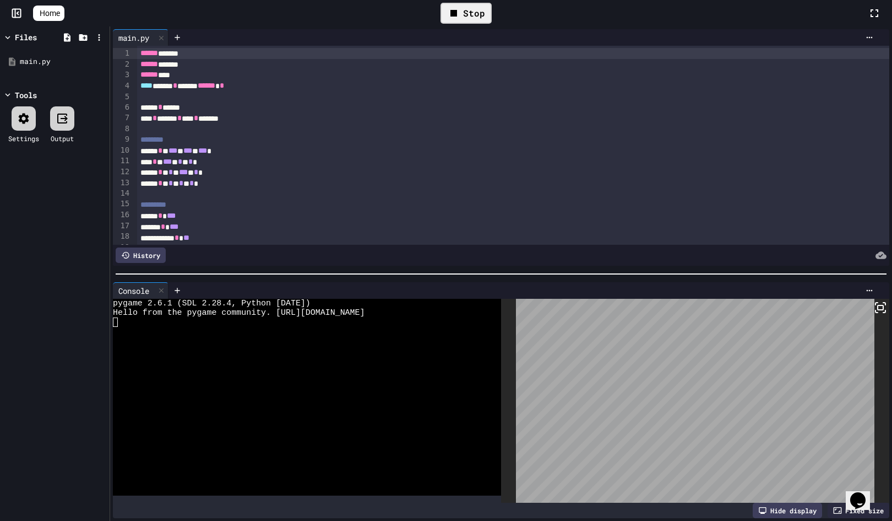
scroll to position [0, 0]
